Goal: Transaction & Acquisition: Purchase product/service

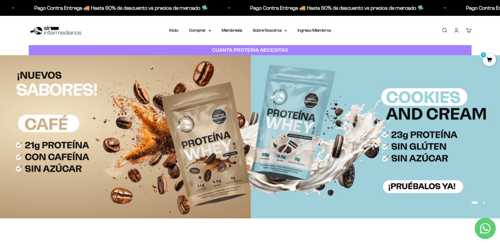
click at [456, 31] on link "Iniciar sesión" at bounding box center [457, 30] width 6 height 6
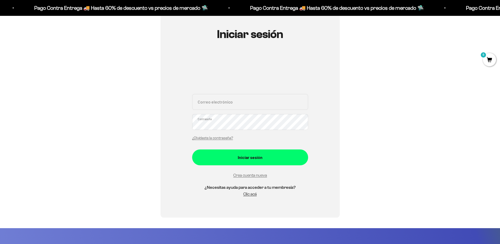
scroll to position [53, 0]
click at [243, 100] on input "Correo electrónico" at bounding box center [250, 102] width 116 height 16
type input "[EMAIL_ADDRESS][DOMAIN_NAME]"
click at [151, 124] on div "Iniciar sesión [EMAIL_ADDRESS][DOMAIN_NAME] Correo electrónico Contraseña ¿Olvi…" at bounding box center [250, 115] width 443 height 204
click at [192, 149] on button "Iniciar sesión" at bounding box center [250, 157] width 116 height 16
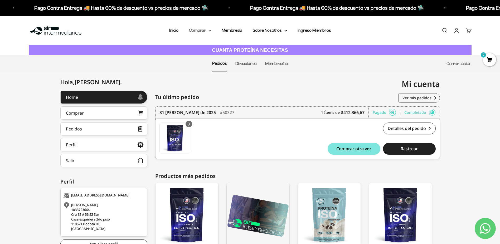
click at [209, 32] on summary "Comprar" at bounding box center [200, 30] width 22 height 7
click at [223, 48] on summary "Proteínas" at bounding box center [214, 47] width 44 height 7
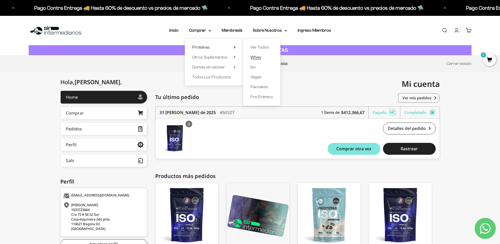
click at [259, 59] on span "Whey" at bounding box center [256, 57] width 11 height 4
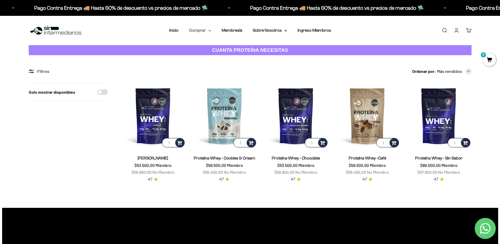
click at [205, 31] on summary "Comprar" at bounding box center [200, 30] width 22 height 7
click at [220, 48] on summary "Proteínas" at bounding box center [214, 47] width 44 height 7
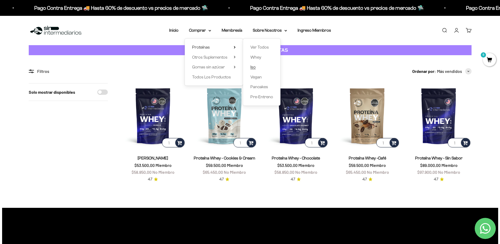
click at [255, 68] on span "Iso" at bounding box center [253, 67] width 5 height 4
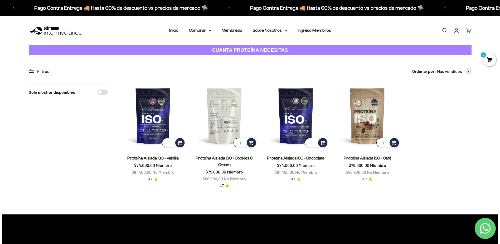
click at [231, 112] on img at bounding box center [224, 115] width 65 height 65
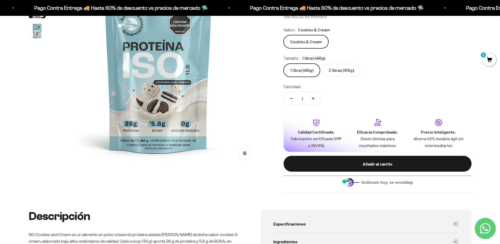
click at [343, 72] on label "2 libras (910g)" at bounding box center [341, 70] width 39 height 13
click at [284, 64] on input "2 libras (910g)" at bounding box center [284, 63] width 0 height 0
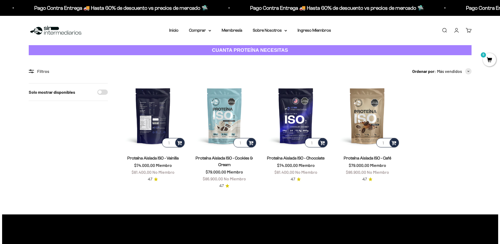
click at [170, 114] on img at bounding box center [153, 115] width 65 height 65
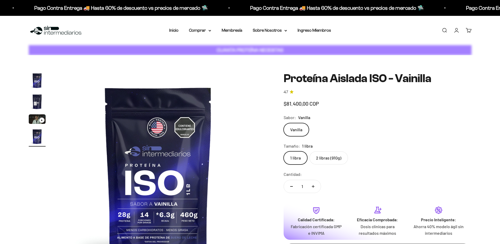
scroll to position [0, 620]
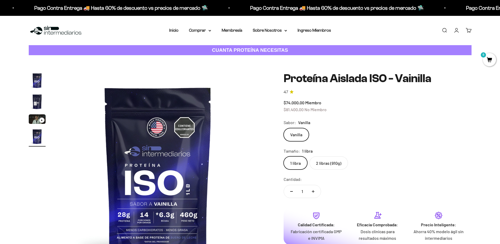
click at [328, 162] on label "2 libras (910g)" at bounding box center [329, 162] width 39 height 13
click at [284, 156] on input "2 libras (910g)" at bounding box center [284, 156] width 0 height 0
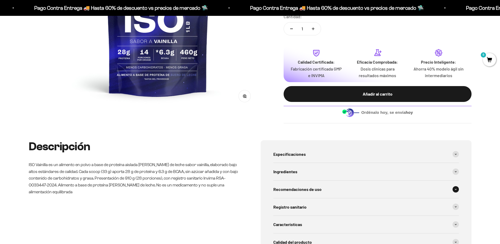
scroll to position [132, 0]
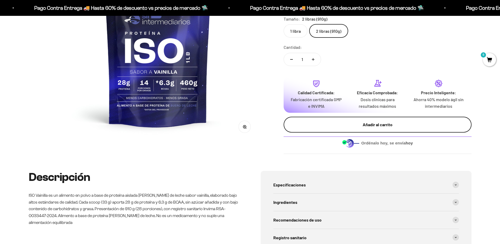
click at [377, 126] on div "Añadir al carrito" at bounding box center [377, 124] width 167 height 7
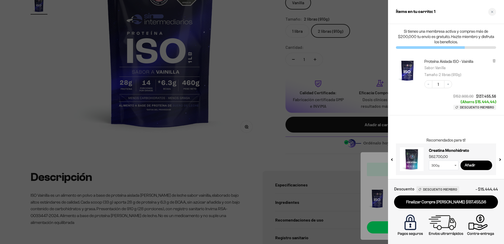
click at [264, 152] on div at bounding box center [252, 122] width 504 height 244
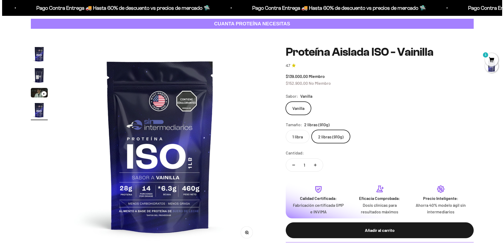
scroll to position [0, 0]
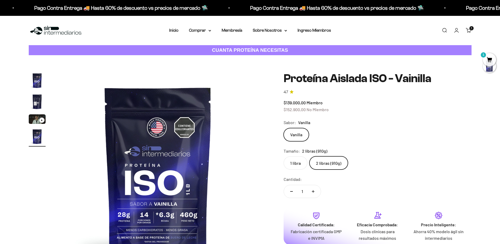
click at [469, 31] on link "Carrito 1" at bounding box center [469, 30] width 6 height 6
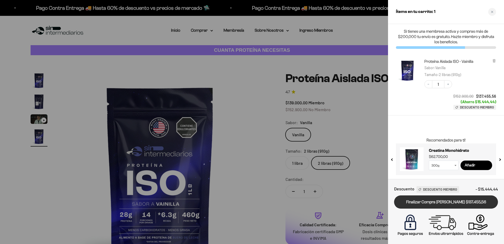
click at [447, 203] on link "Finalizar Compra [PERSON_NAME] $137.455,56" at bounding box center [446, 201] width 104 height 13
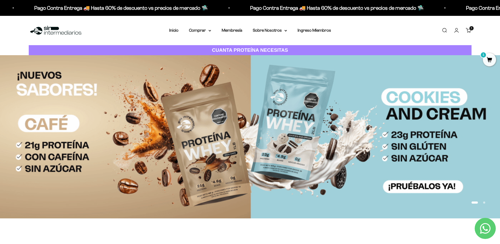
click at [203, 34] on div "Menú [GEOGRAPHIC_DATA] Inicio Comprar Proteínas Ver Todos Whey Iso Vegan Pancak…" at bounding box center [250, 30] width 500 height 29
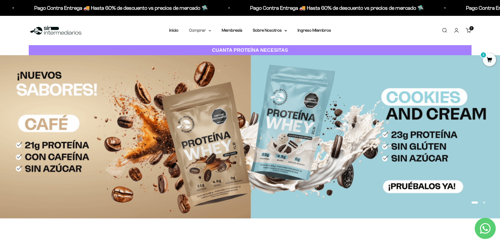
click at [204, 32] on summary "Comprar" at bounding box center [200, 30] width 22 height 7
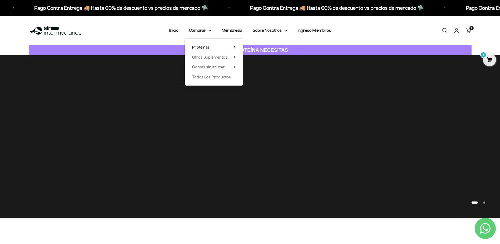
click at [199, 48] on span "Proteínas" at bounding box center [201, 47] width 18 height 4
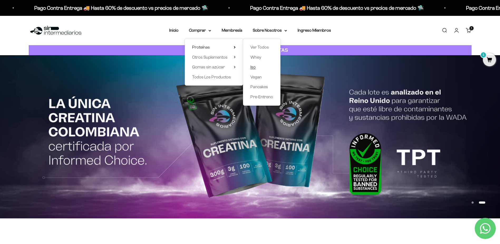
click at [255, 66] on span "Iso" at bounding box center [253, 67] width 5 height 4
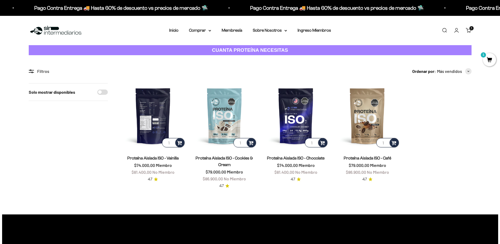
click at [145, 125] on img at bounding box center [153, 115] width 65 height 65
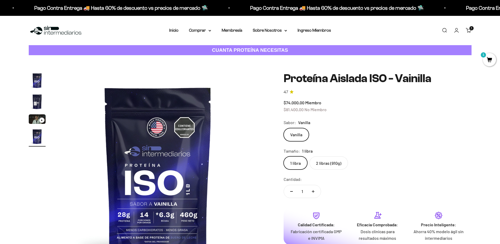
scroll to position [0, 620]
click at [232, 30] on link "Membresía" at bounding box center [232, 30] width 21 height 4
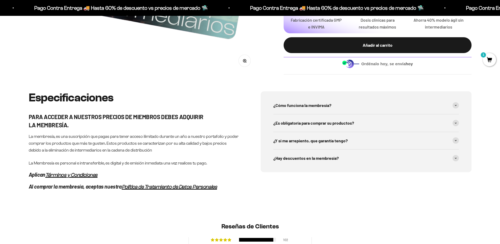
scroll to position [237, 0]
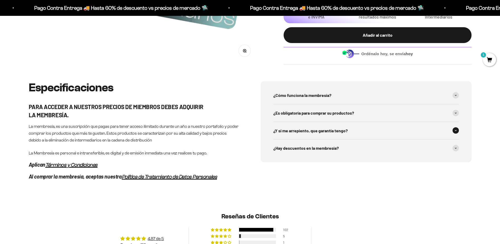
click at [435, 126] on div "¿Y si me arrepiento, que garantía tengo?" at bounding box center [367, 130] width 186 height 17
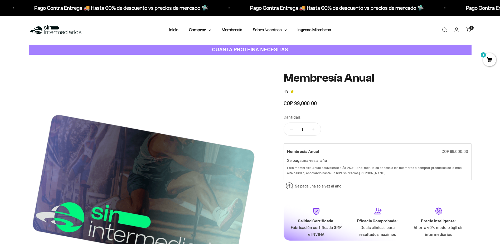
scroll to position [0, 0]
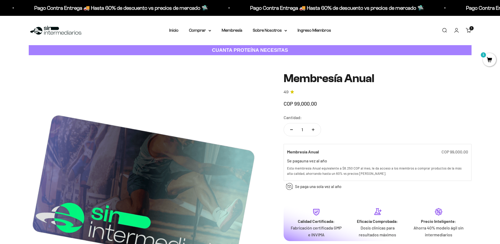
click at [457, 32] on link "Cuenta" at bounding box center [457, 30] width 6 height 6
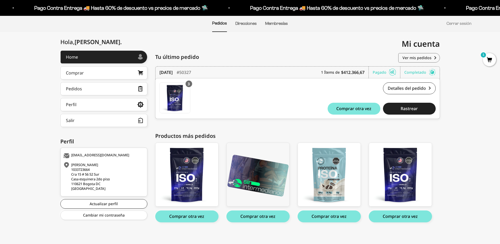
scroll to position [44, 0]
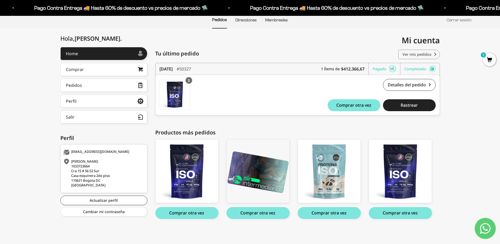
click at [429, 51] on link "Ver mis pedidos" at bounding box center [420, 54] width 42 height 9
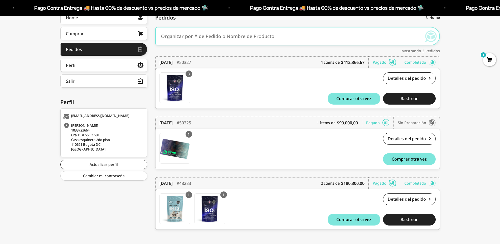
scroll to position [86, 0]
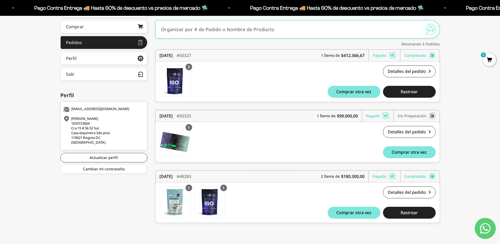
click at [287, 142] on div "1 Membresía Anual Membresía Anual x 1 $99.000,00" at bounding box center [229, 143] width 139 height 34
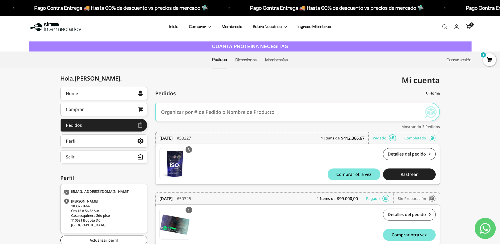
scroll to position [0, 0]
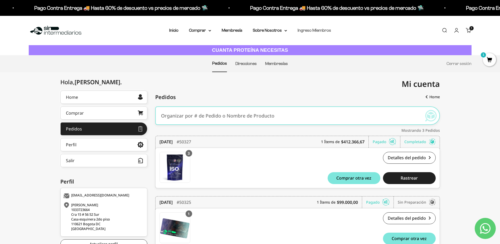
click at [327, 30] on link "Ingreso Miembros" at bounding box center [315, 30] width 34 height 4
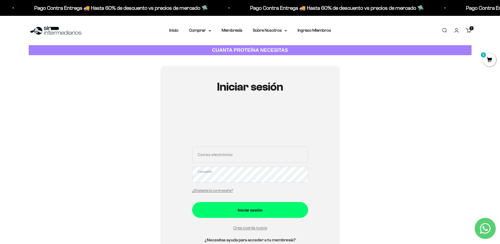
click at [229, 153] on input "Correo electrónico" at bounding box center [250, 154] width 116 height 16
click at [235, 31] on link "Membresía" at bounding box center [232, 30] width 21 height 4
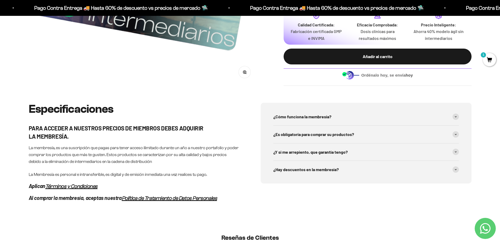
scroll to position [237, 0]
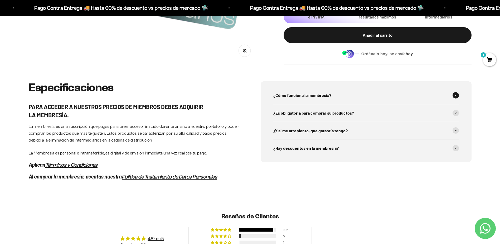
click at [409, 93] on div "¿Cómo funciona la membresía?" at bounding box center [367, 95] width 186 height 17
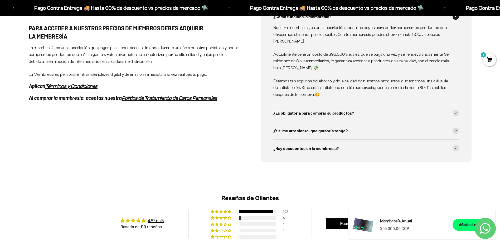
scroll to position [317, 0]
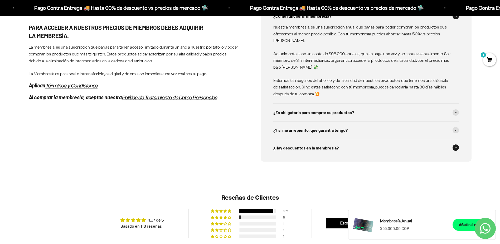
click at [415, 151] on div "¿Hay descuentos en la membresía?" at bounding box center [367, 147] width 186 height 17
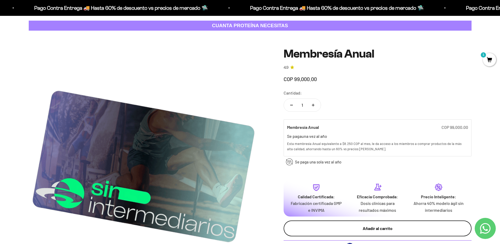
scroll to position [0, 0]
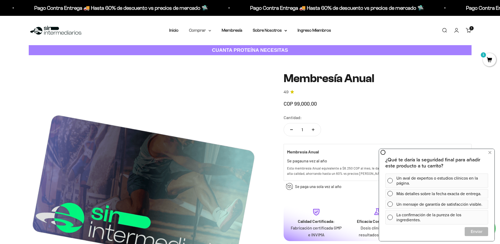
click at [206, 31] on summary "Comprar" at bounding box center [200, 30] width 22 height 7
click at [206, 47] on span "Proteínas" at bounding box center [201, 47] width 18 height 4
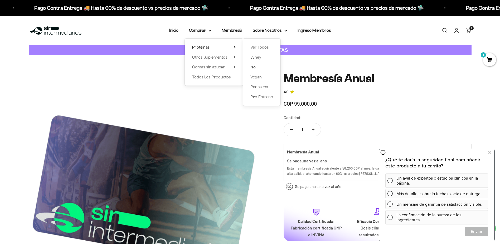
click at [253, 65] on span "Iso" at bounding box center [253, 67] width 5 height 4
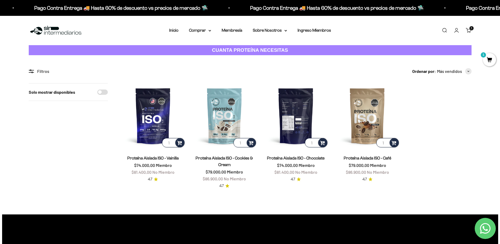
click at [296, 114] on img at bounding box center [296, 115] width 65 height 65
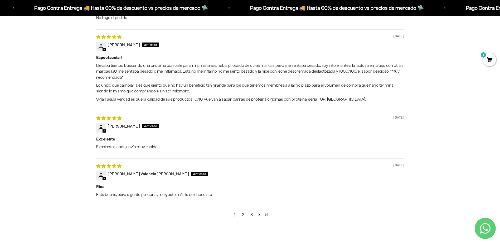
scroll to position [633, 0]
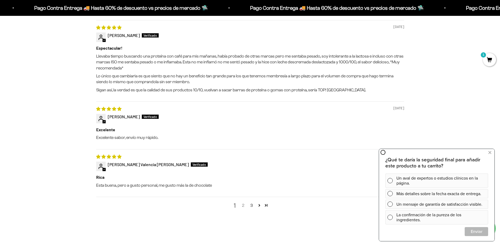
click at [244, 205] on link "2" at bounding box center [243, 205] width 8 height 6
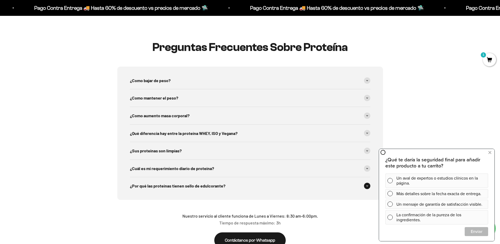
scroll to position [558, 0]
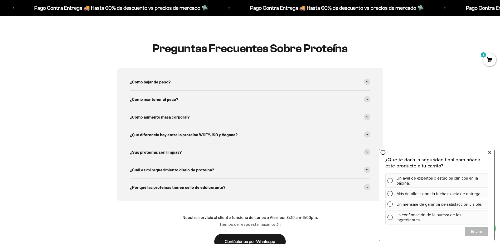
click at [492, 153] on button at bounding box center [489, 152] width 9 height 8
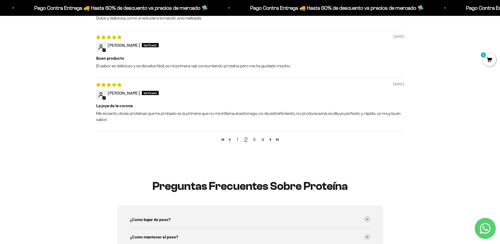
scroll to position [663, 0]
click at [255, 140] on link "3" at bounding box center [254, 139] width 8 height 6
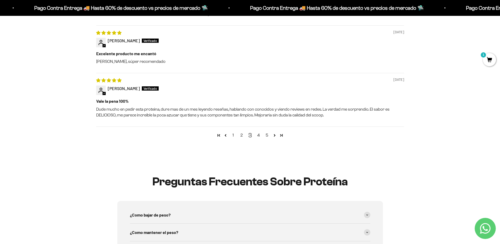
scroll to position [690, 0]
click at [260, 136] on link "4" at bounding box center [259, 135] width 8 height 6
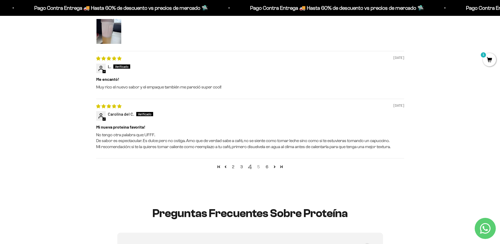
click at [259, 167] on link "5" at bounding box center [259, 167] width 8 height 6
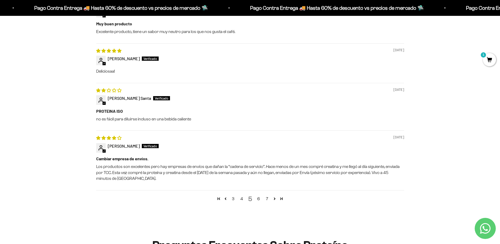
scroll to position [610, 0]
click at [258, 199] on link "6" at bounding box center [259, 198] width 8 height 6
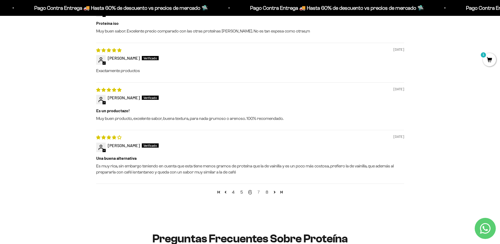
click at [259, 192] on link "7" at bounding box center [259, 192] width 8 height 6
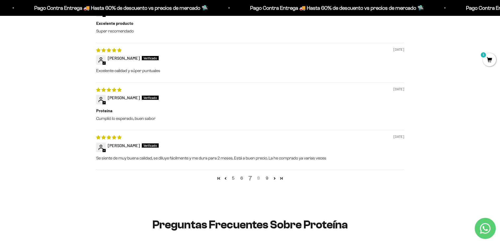
click at [259, 178] on link "8" at bounding box center [259, 178] width 8 height 6
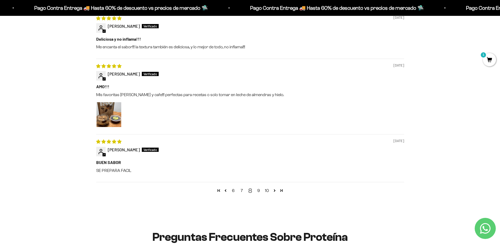
scroll to position [663, 0]
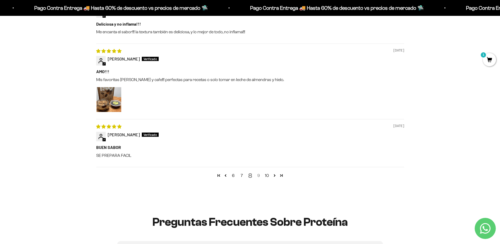
click at [259, 178] on link "9" at bounding box center [259, 175] width 8 height 6
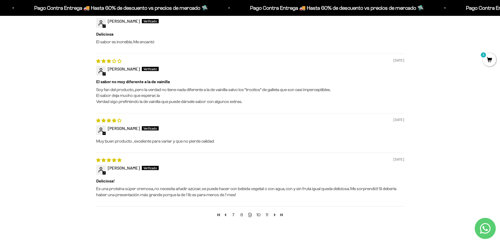
scroll to position [610, 0]
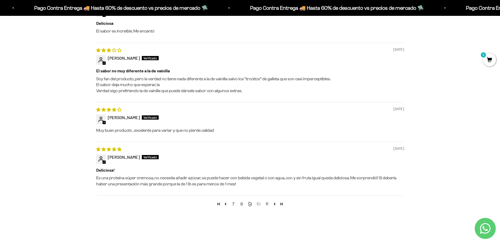
click at [260, 205] on link "10" at bounding box center [259, 204] width 8 height 6
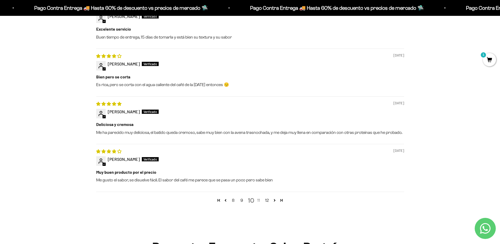
click at [260, 203] on link "11" at bounding box center [259, 200] width 8 height 6
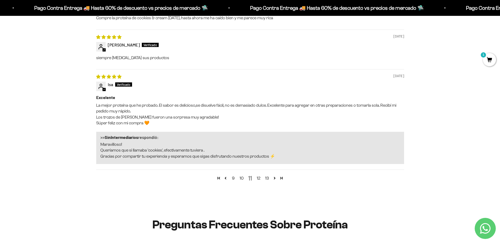
scroll to position [690, 0]
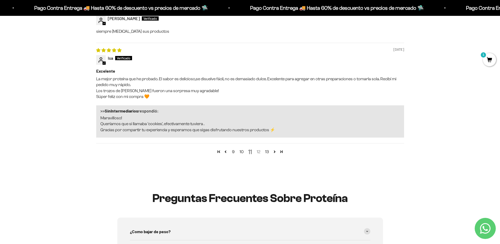
click at [259, 151] on link "12" at bounding box center [259, 152] width 8 height 6
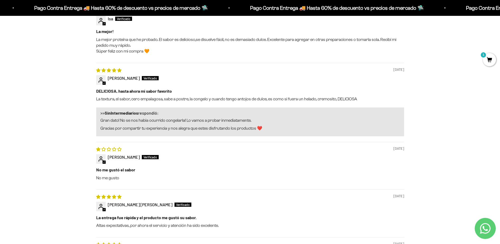
scroll to position [637, 0]
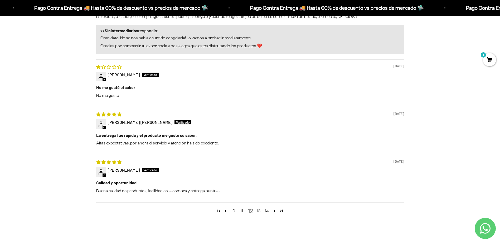
click at [260, 210] on link "13" at bounding box center [259, 211] width 8 height 6
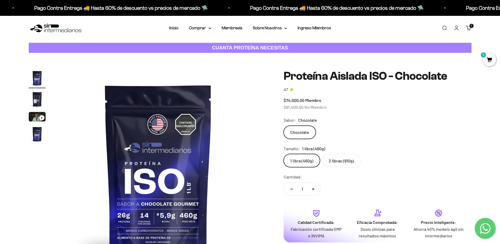
scroll to position [0, 0]
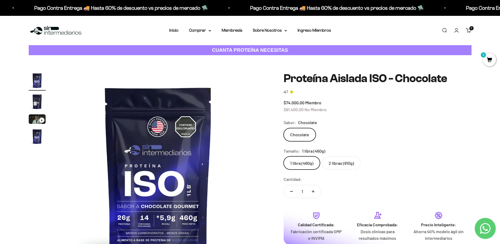
click at [351, 164] on label "2 libras (910g)" at bounding box center [341, 162] width 39 height 13
click at [284, 156] on input "2 libras (910g)" at bounding box center [284, 156] width 0 height 0
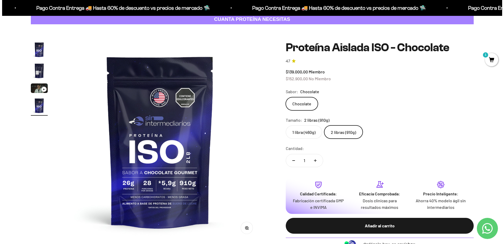
scroll to position [26, 0]
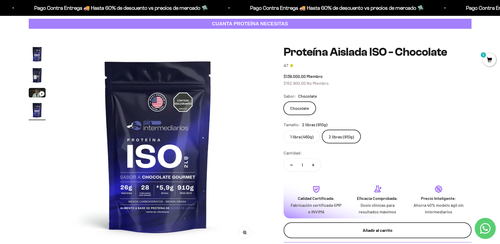
click at [385, 232] on div "Añadir al carrito" at bounding box center [377, 230] width 167 height 7
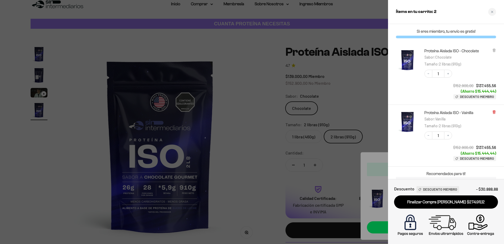
click at [495, 111] on icon at bounding box center [494, 112] width 2 height 3
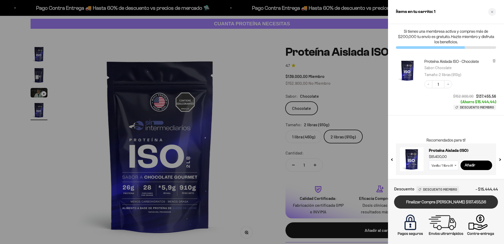
click at [452, 203] on link "Finalizar Compra [PERSON_NAME] $137.455,56" at bounding box center [446, 201] width 104 height 13
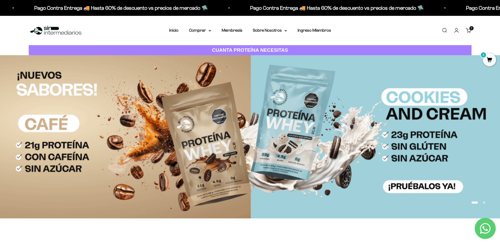
click at [468, 30] on link "Carrito 1 artículo 1" at bounding box center [469, 30] width 6 height 6
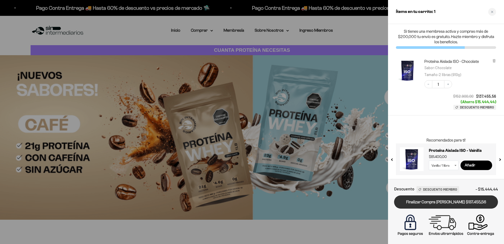
click at [452, 204] on link "Finalizar Compra [PERSON_NAME] $137.455,56" at bounding box center [446, 201] width 104 height 13
